Goal: Navigation & Orientation: Find specific page/section

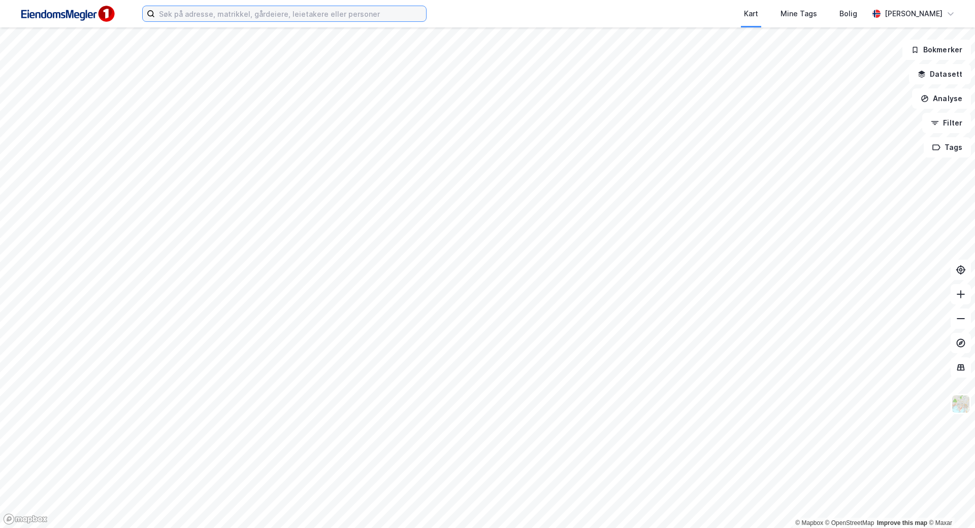
click at [397, 15] on input at bounding box center [290, 13] width 271 height 15
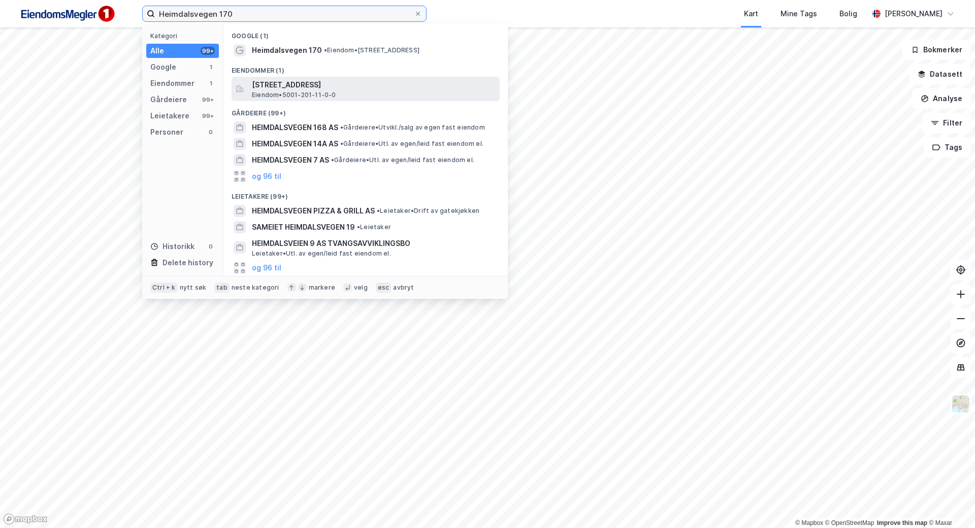
type input "Heimdalsvegen 170"
click at [372, 89] on span "[STREET_ADDRESS]" at bounding box center [374, 85] width 244 height 12
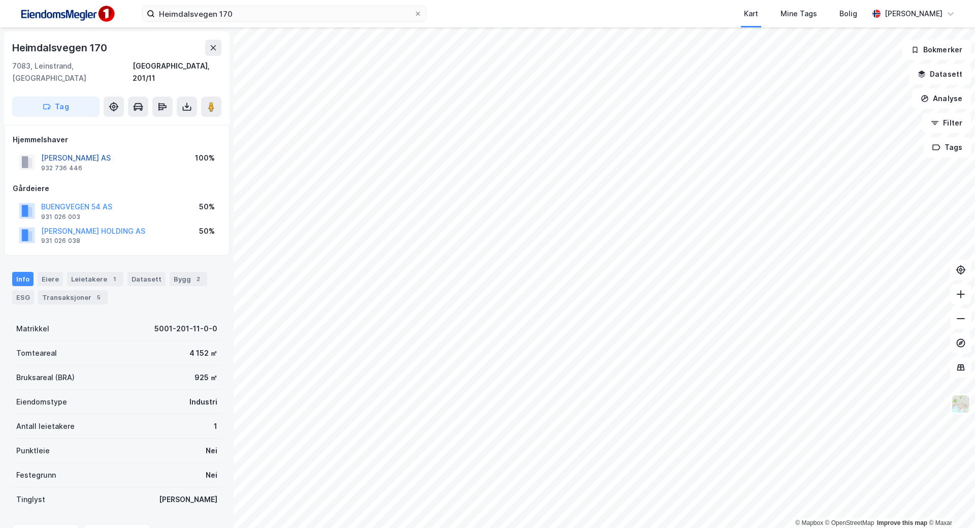
click at [0, 0] on button "[PERSON_NAME] AS" at bounding box center [0, 0] width 0 height 0
